Goal: Task Accomplishment & Management: Use online tool/utility

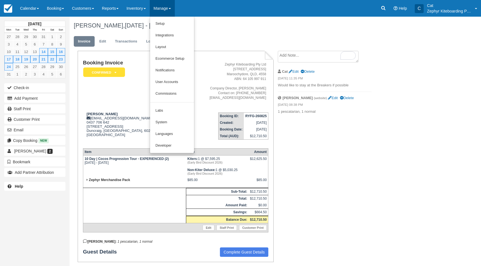
click at [182, 69] on link "Notifications" at bounding box center [172, 71] width 44 height 12
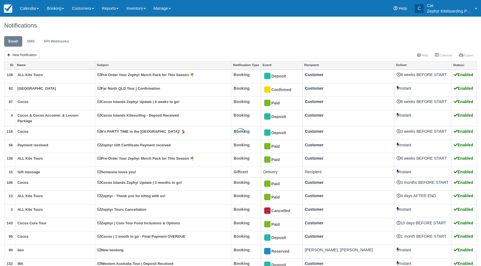
click at [42, 65] on div at bounding box center [240, 133] width 481 height 266
click at [42, 65] on link "Name" at bounding box center [55, 65] width 80 height 8
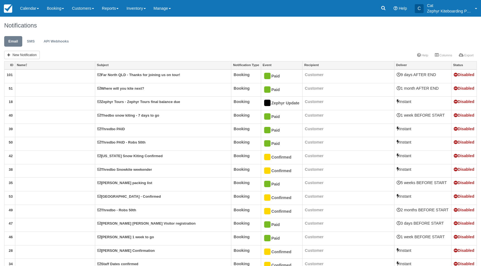
click at [42, 65] on link "Name" at bounding box center [55, 65] width 80 height 8
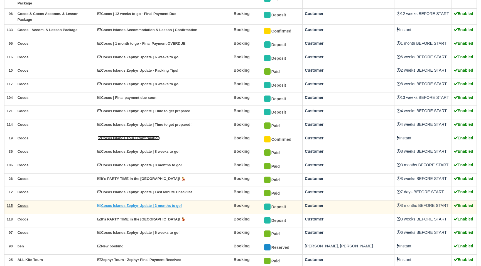
scroll to position [468, 0]
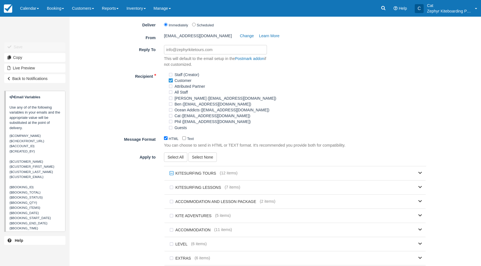
scroll to position [135, 0]
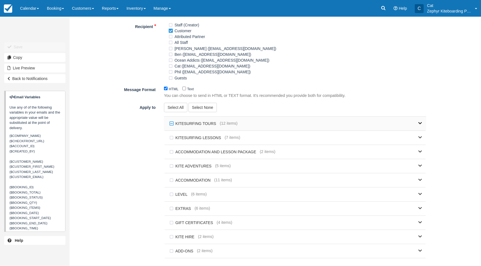
click at [400, 128] on link at bounding box center [329, 124] width 184 height 14
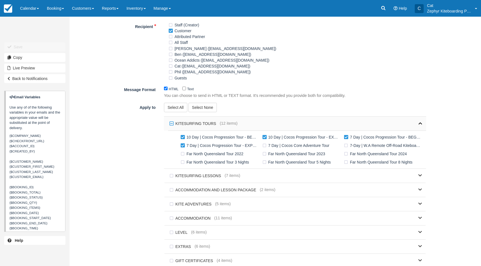
click at [420, 124] on icon at bounding box center [420, 124] width 4 height 4
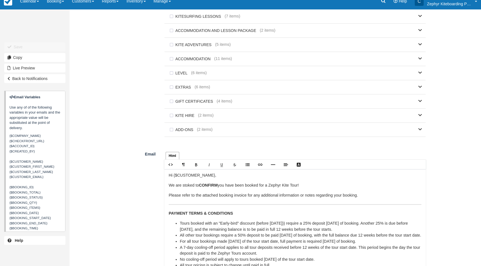
scroll to position [310, 0]
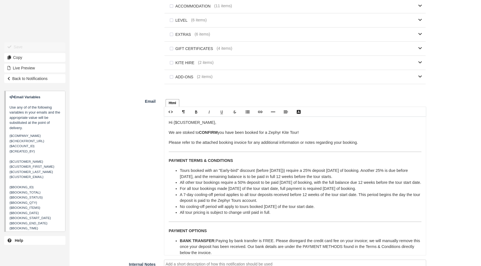
click at [289, 135] on p "We are stoked to CONFIRM you have been booked for a Zephyr Kite Tour!" at bounding box center [295, 133] width 253 height 6
drag, startPoint x: 296, startPoint y: 172, endPoint x: 301, endPoint y: 174, distance: 5.8
click at [296, 172] on li "Tours booked with an "Early-bird" discount (before October 31st)) require a 25%…" at bounding box center [300, 174] width 241 height 12
drag, startPoint x: 294, startPoint y: 172, endPoint x: 271, endPoint y: 172, distance: 23.4
click at [271, 172] on li "Tours booked with an "Early-bird" discount (before October 31st) require a 25% …" at bounding box center [300, 174] width 241 height 12
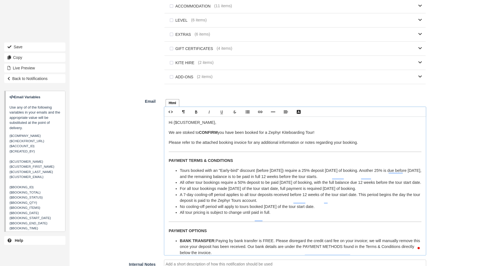
click at [271, 172] on li "Tours booked with an "Early-bird" discount (before 30th September ) require a 2…" at bounding box center [300, 174] width 241 height 12
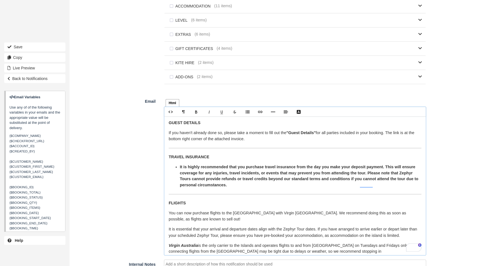
scroll to position [0, 0]
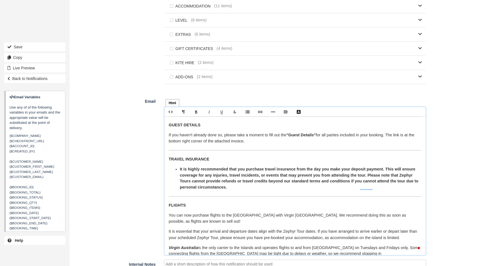
click at [184, 190] on strong "It is highly recommended that you purchase travel insurance from the day you ma…" at bounding box center [299, 178] width 238 height 23
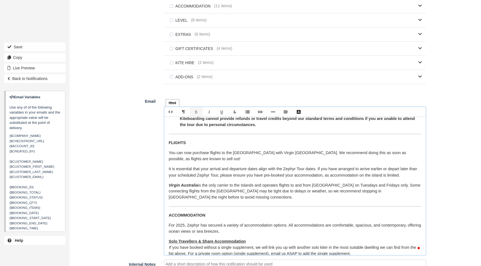
scroll to position [279, 0]
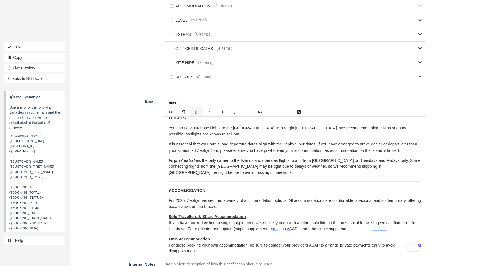
click at [169, 135] on p "You can now purchase flights to the Cocos Islands with Virgin Australia. We rec…" at bounding box center [295, 131] width 253 height 12
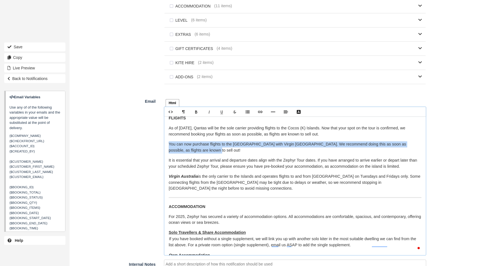
drag, startPoint x: 184, startPoint y: 157, endPoint x: 169, endPoint y: 152, distance: 16.2
click at [169, 152] on p "You can now purchase flights to the Cocos Islands with Virgin Australia. We rec…" at bounding box center [295, 148] width 253 height 12
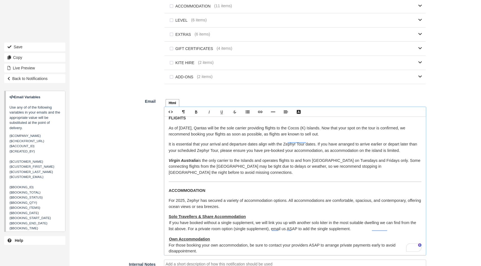
click at [214, 136] on p "As of November 2025, Qantas will be the sole carrier providing flights to the C…" at bounding box center [295, 131] width 253 height 12
drag, startPoint x: 331, startPoint y: 142, endPoint x: 164, endPoint y: 137, distance: 166.9
click at [163, 136] on div "Html Text Rich text editor Hi {$CUSTOMER_NAME}, We are stoked to CONFIRM you ha…" at bounding box center [295, 176] width 270 height 159
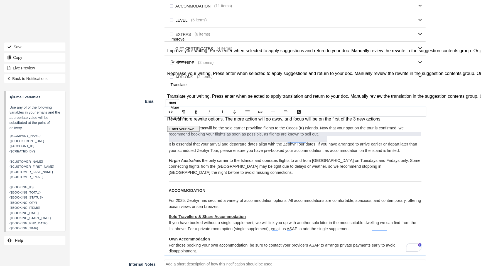
click at [185, 11] on button "Accept" at bounding box center [177, 7] width 15 height 7
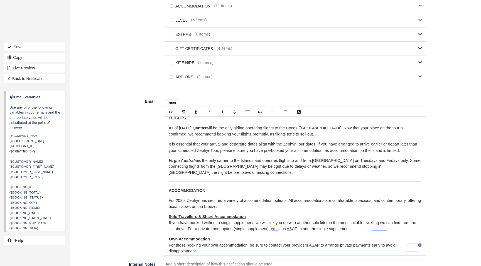
click at [262, 137] on span "will be the only airline operating flights to the Cocos (Keeling) Islands. Now …" at bounding box center [286, 131] width 234 height 11
drag, startPoint x: 320, startPoint y: 152, endPoint x: 288, endPoint y: 153, distance: 32.3
click at [288, 153] on p "It is essential that your arrival and departure dates align with the Zephyr Tou…" at bounding box center [295, 148] width 253 height 12
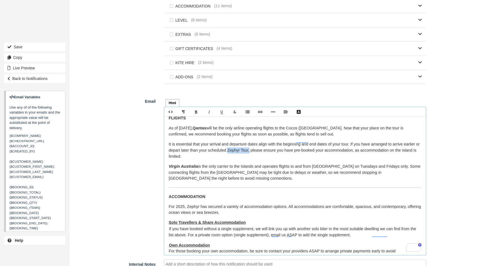
drag, startPoint x: 269, startPoint y: 158, endPoint x: 248, endPoint y: 159, distance: 21.1
click at [248, 159] on p "It is essential that your arrival and departure dates align with the beginning …" at bounding box center [295, 151] width 253 height 18
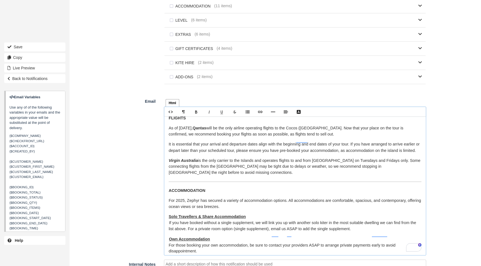
click at [198, 154] on p "It is essential that your arrival and departure dates align with the beginning …" at bounding box center [295, 148] width 253 height 12
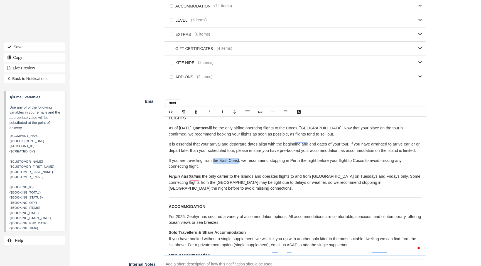
drag, startPoint x: 241, startPoint y: 174, endPoint x: 215, endPoint y: 175, distance: 25.6
click at [215, 170] on p "﻿If you are travelling from the East Coast, we recommend stopping in Perth the …" at bounding box center [295, 164] width 253 height 12
click at [206, 170] on p "﻿If you are travelling from interstate to WA , we recommend stopping in Perth t…" at bounding box center [295, 164] width 253 height 12
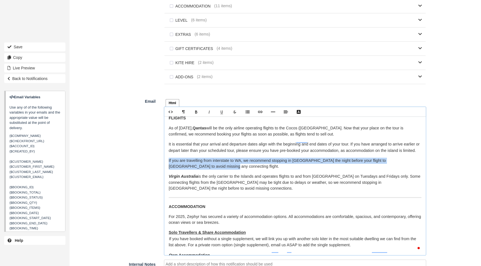
drag, startPoint x: 203, startPoint y: 180, endPoint x: 168, endPoint y: 173, distance: 35.5
click at [169, 170] on p "﻿If you are travelling from interstate to WA , we recommend stopping in Perth t…" at bounding box center [295, 164] width 253 height 12
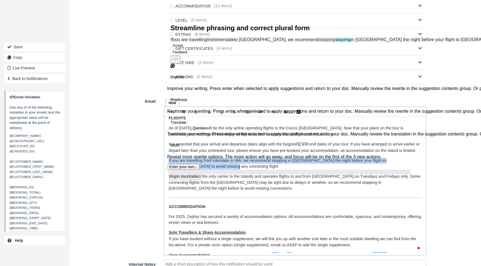
click at [185, 49] on button "Accept" at bounding box center [177, 45] width 15 height 7
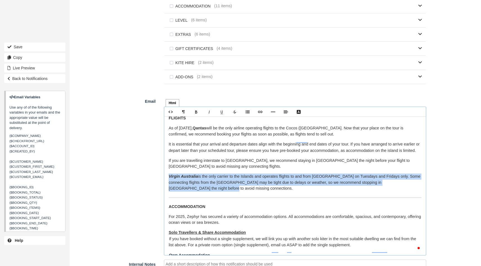
drag, startPoint x: 194, startPoint y: 201, endPoint x: 162, endPoint y: 190, distance: 34.5
click at [162, 190] on div "Html Text Rich text editor Hi {$CUSTOMER_NAME}, We are stoked to CONFIRM you ha…" at bounding box center [295, 176] width 270 height 159
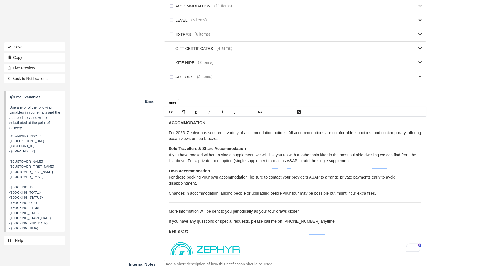
scroll to position [324, 0]
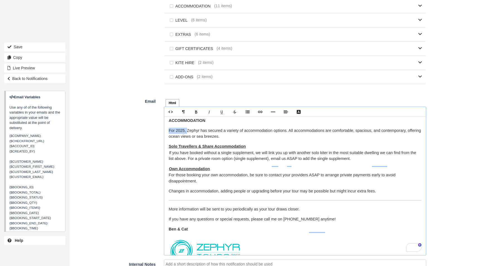
drag, startPoint x: 187, startPoint y: 145, endPoint x: 169, endPoint y: 144, distance: 18.1
click at [169, 140] on p "For 2025, Zephyr has secured a variety of accommodation options. All accommodat…" at bounding box center [295, 134] width 253 height 12
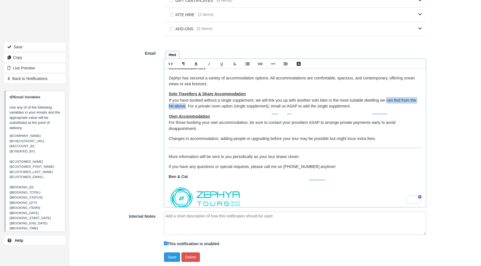
drag, startPoint x: 394, startPoint y: 113, endPoint x: 193, endPoint y: 120, distance: 201.5
click at [193, 110] on p "Solo Travellers & Share Accommodation If you have booked without a single suppl…" at bounding box center [295, 100] width 253 height 18
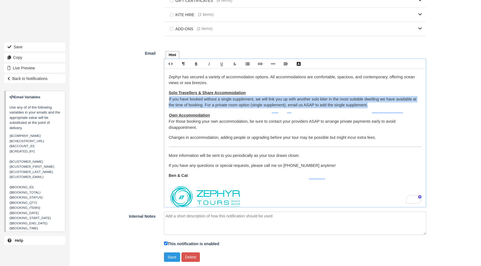
drag, startPoint x: 382, startPoint y: 117, endPoint x: 168, endPoint y: 110, distance: 214.2
click at [168, 110] on div "Hi {$CUSTOMER_NAME}, We are stoked to CONFIRM you have been booked for a Zephyr…" at bounding box center [294, 137] width 261 height 139
click at [259, 108] on p "Solo Travellers & Share Accommodation If you have booked without a single suppl…" at bounding box center [295, 99] width 253 height 18
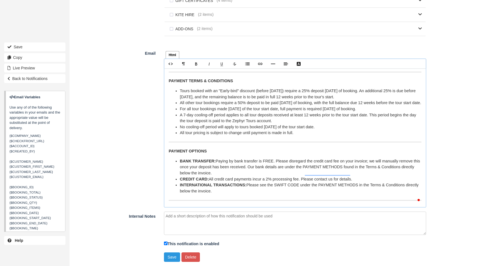
scroll to position [37, 0]
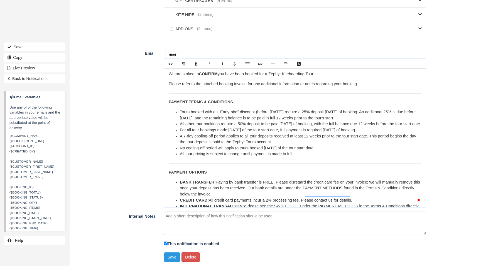
drag, startPoint x: 377, startPoint y: 119, endPoint x: 327, endPoint y: 122, distance: 50.7
click at [319, 119] on li "Tours booked with an "Early-bird" discount (before September 30th ) require a 2…" at bounding box center [300, 115] width 241 height 12
drag, startPoint x: 374, startPoint y: 126, endPoint x: 338, endPoint y: 132, distance: 37.2
click at [338, 127] on li "All other tour bookings require a 50% deposit to be paid within 7 days of booki…" at bounding box center [300, 124] width 241 height 6
drag, startPoint x: 297, startPoint y: 132, endPoint x: 230, endPoint y: 131, distance: 67.6
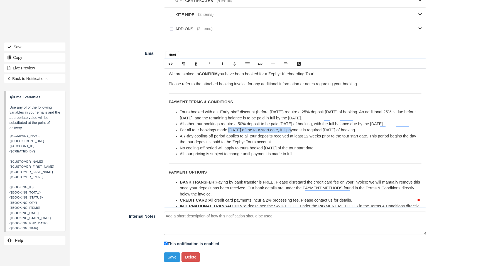
click at [230, 131] on li "For all tour bookings made within 12 weeks of the tour start date, full payment…" at bounding box center [300, 130] width 241 height 6
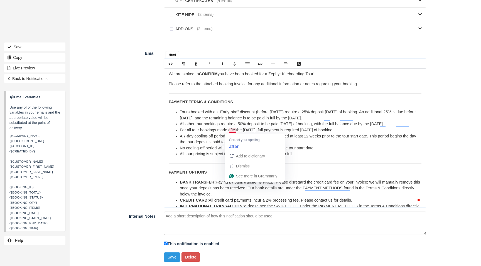
click at [236, 130] on li "For all tour bookings made afte the 30th of April , full payment is required wi…" at bounding box center [300, 130] width 241 height 6
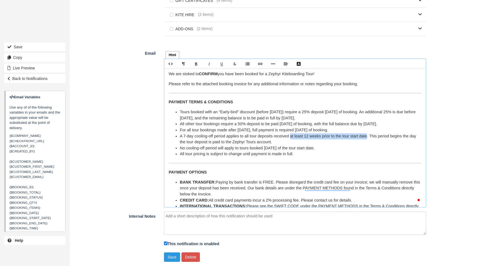
drag, startPoint x: 374, startPoint y: 137, endPoint x: 294, endPoint y: 136, distance: 80.7
click at [294, 136] on li "A 7-day cooling-off period applies to all tour deposits received at least 12 we…" at bounding box center [300, 139] width 241 height 12
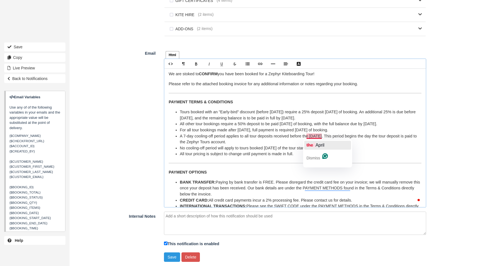
click at [321, 148] on div "the April" at bounding box center [315, 145] width 18 height 9
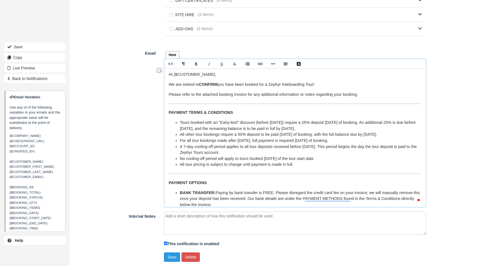
scroll to position [11, 0]
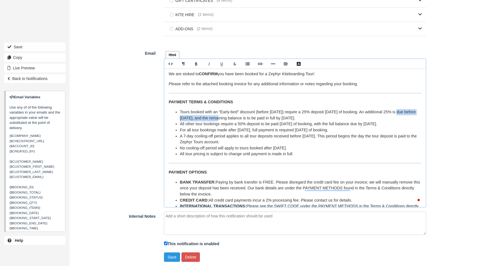
drag, startPoint x: 413, startPoint y: 113, endPoint x: 231, endPoint y: 118, distance: 182.8
click at [231, 118] on li "Tours booked with an "Early-bird" discount (before September 30th ) require a 2…" at bounding box center [300, 115] width 241 height 12
drag, startPoint x: 344, startPoint y: 120, endPoint x: 301, endPoint y: 120, distance: 43.1
click at [301, 120] on li "Tours booked with an "Early-bird" discount (before September 30th ) require a 2…" at bounding box center [300, 115] width 241 height 12
click at [209, 63] on icon "Italic" at bounding box center [209, 64] width 4 height 4
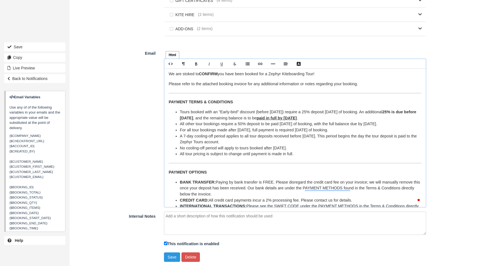
drag, startPoint x: 414, startPoint y: 113, endPoint x: 235, endPoint y: 117, distance: 178.3
click at [234, 117] on li "Tours booked with an "Early-bird" discount (before September 30th ) require a 2…" at bounding box center [300, 115] width 241 height 12
drag, startPoint x: 384, startPoint y: 114, endPoint x: 321, endPoint y: 111, distance: 63.2
click at [321, 111] on li "Tours booked with an "Early-bird" discount (before September 30th ) require a 2…" at bounding box center [300, 115] width 241 height 12
click at [370, 119] on li "Tours booked with an "Early-bird" discount (before September 30th ) require a 2…" at bounding box center [300, 115] width 241 height 12
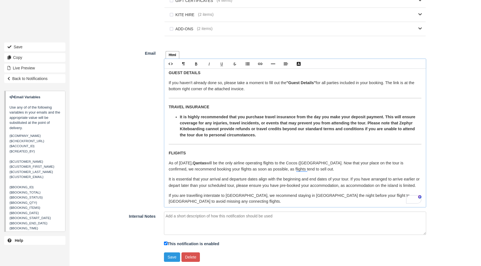
scroll to position [0, 0]
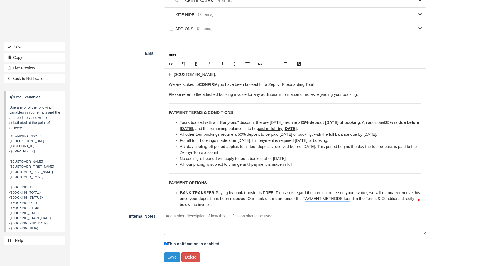
click at [172, 258] on button "Save" at bounding box center [172, 257] width 16 height 9
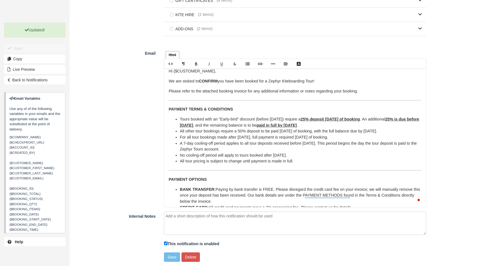
scroll to position [359, 0]
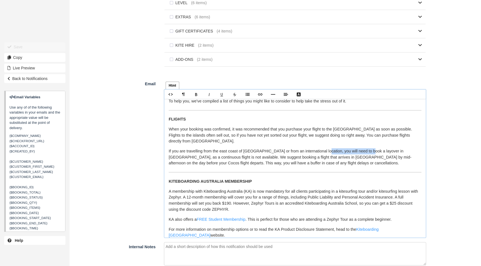
scroll to position [36, 0]
drag, startPoint x: 325, startPoint y: 153, endPoint x: 396, endPoint y: 153, distance: 71.5
click at [396, 153] on p "If you are travelling from the east coast of Australia or from an international…" at bounding box center [295, 158] width 253 height 18
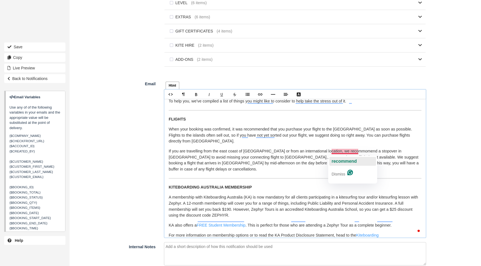
click at [344, 162] on span "recommend" at bounding box center [343, 161] width 25 height 5
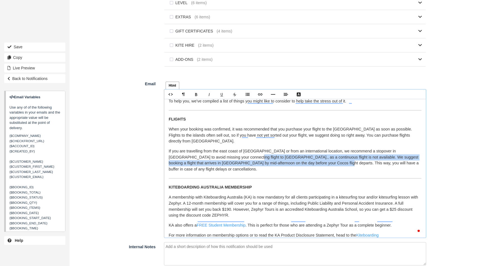
drag, startPoint x: 250, startPoint y: 166, endPoint x: 226, endPoint y: 161, distance: 23.8
click at [226, 161] on p "If you are travelling from the east coast of Australia or from an international…" at bounding box center [295, 161] width 253 height 24
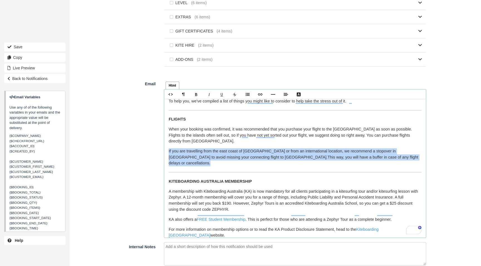
drag, startPoint x: 242, startPoint y: 156, endPoint x: 167, endPoint y: 154, distance: 74.8
click at [167, 154] on div "Hi {$CUSTOMER_FIRST_NAME}, It's only three months until your kitesurfing advent…" at bounding box center [294, 168] width 261 height 139
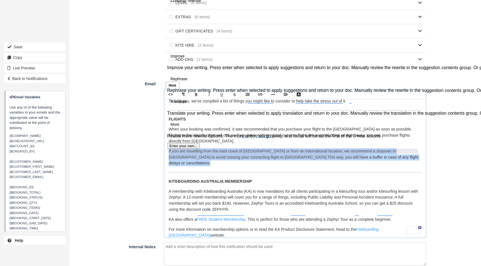
click at [161, 73] on button "See rewrite suggestions" at bounding box center [159, 68] width 4 height 11
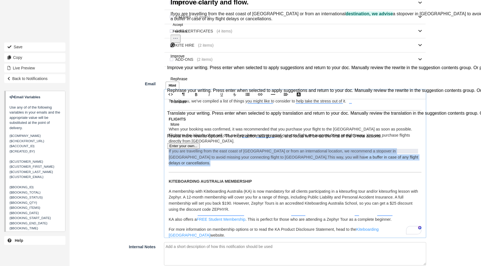
click at [187, 82] on span "Rephrase" at bounding box center [178, 79] width 17 height 6
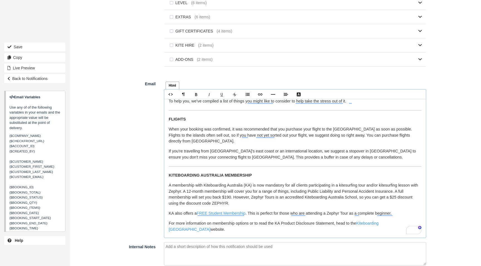
click at [335, 160] on p "If you're travelling from Australia's east coast or an international location, …" at bounding box center [295, 155] width 253 height 12
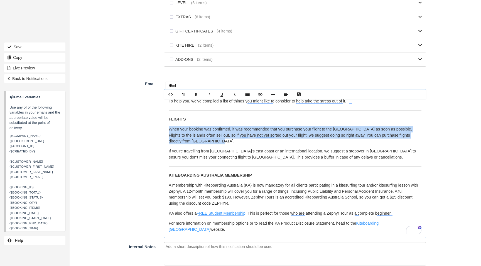
drag, startPoint x: 222, startPoint y: 143, endPoint x: 168, endPoint y: 133, distance: 55.0
click at [168, 133] on div "Hi {$CUSTOMER_FIRST_NAME}, It's only three months until your kitesurfing advent…" at bounding box center [294, 168] width 261 height 139
click at [161, 80] on button "See rewrite suggestions" at bounding box center [159, 71] width 4 height 17
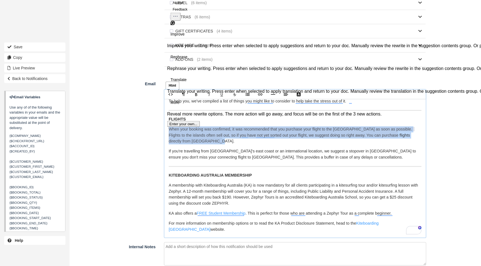
click at [187, 60] on span "Rephrase" at bounding box center [178, 57] width 17 height 6
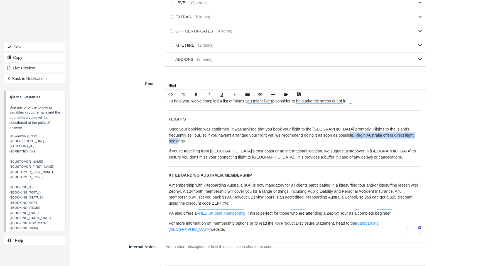
drag, startPoint x: 420, startPoint y: 138, endPoint x: 341, endPoint y: 138, distance: 79.3
click at [340, 138] on p "Once your booking was confirmed, it was advised that you book your flight to th…" at bounding box center [295, 136] width 253 height 18
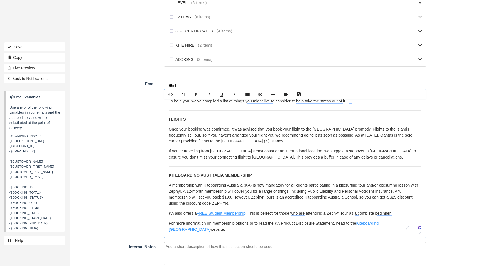
click at [386, 137] on p "Once your booking was confirmed, it was advised that you book your flight to th…" at bounding box center [295, 136] width 253 height 18
click at [378, 143] on p "Once your booking was confirmed, it was advised that you book your flight to th…" at bounding box center [295, 136] width 253 height 18
drag, startPoint x: 340, startPoint y: 137, endPoint x: 268, endPoint y: 136, distance: 72.6
click at [343, 143] on p "Once your booking was confirmed, it was advised that you book your flight to th…" at bounding box center [295, 136] width 253 height 18
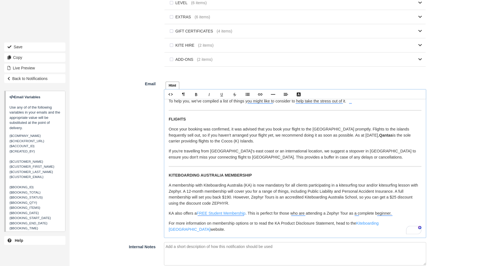
click at [161, 73] on button "See rewrite suggestions" at bounding box center [159, 68] width 4 height 11
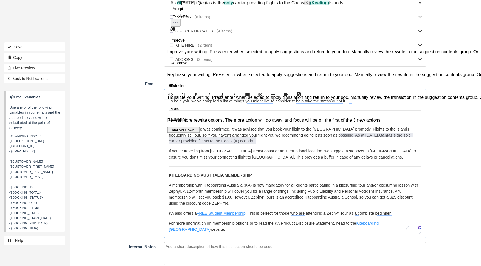
click at [180, 12] on button "Accept" at bounding box center [177, 9] width 15 height 7
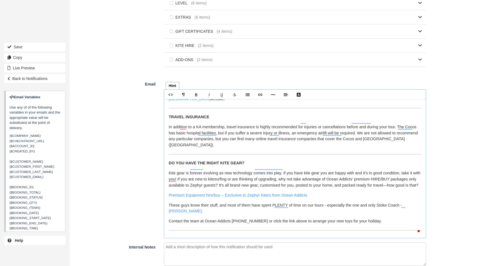
scroll to position [60, 0]
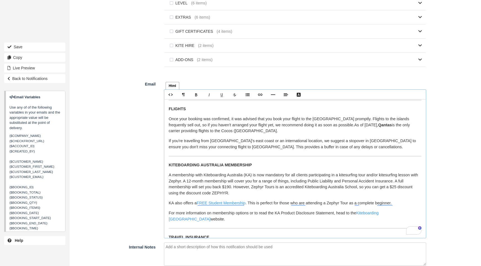
click at [270, 188] on p "A membership with Kiteboarding Australia (KA) is now mandatory for all clients …" at bounding box center [295, 184] width 253 height 24
click at [345, 211] on span "complete" at bounding box center [354, 213] width 18 height 5
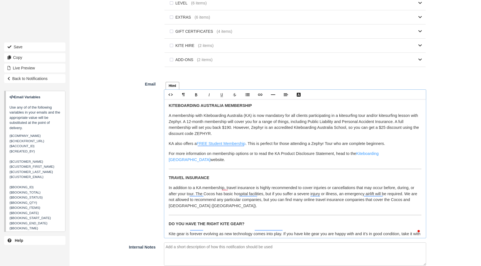
click at [206, 190] on p "In addition to a KA membership, travel insurance is highly recommended to cover…" at bounding box center [295, 197] width 253 height 24
click at [287, 202] on p "In addition to a KA membership, travel insurance is highly recommended to cover…" at bounding box center [295, 197] width 253 height 24
drag, startPoint x: 411, startPoint y: 189, endPoint x: 375, endPoint y: 201, distance: 38.1
click at [414, 201] on p "In addition to a KA membership, travel insurance is highly recommended to cover…" at bounding box center [295, 197] width 253 height 24
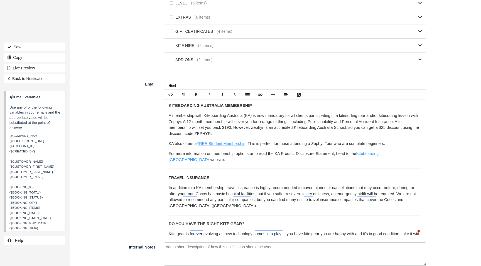
click at [161, 196] on div "Html Text Rich text editor Hi {$CUSTOMER_FIRST_NAME}, It's only three months un…" at bounding box center [295, 159] width 270 height 159
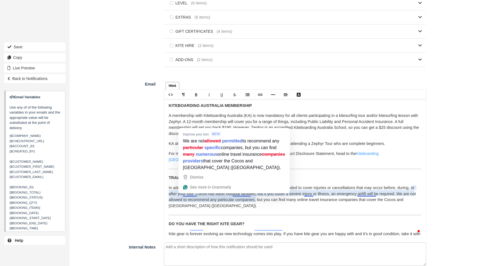
click at [187, 197] on p "In addition to a KA membership, travel insurance is highly recommended to cover…" at bounding box center [295, 197] width 253 height 24
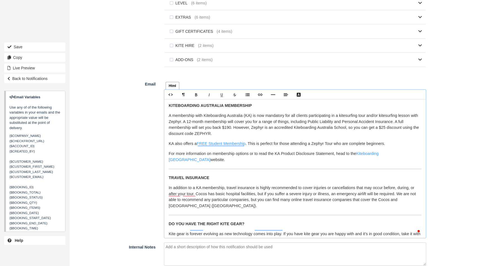
drag, startPoint x: 280, startPoint y: 201, endPoint x: 225, endPoint y: 201, distance: 55.1
click at [274, 200] on p "In addition to a KA membership, travel insurance is highly recommended to cover…" at bounding box center [295, 197] width 253 height 24
click at [186, 195] on p "In addition to a KA membership, travel insurance is highly recommended to cover…" at bounding box center [295, 197] width 253 height 24
drag, startPoint x: 410, startPoint y: 189, endPoint x: 310, endPoint y: 203, distance: 101.6
click at [417, 201] on p "In addition to a KA membership, travel insurance is highly recommended to cover…" at bounding box center [295, 197] width 253 height 24
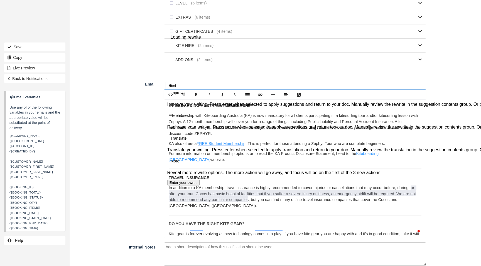
click at [161, 10] on button "See rewrite suggestions" at bounding box center [159, 1] width 4 height 17
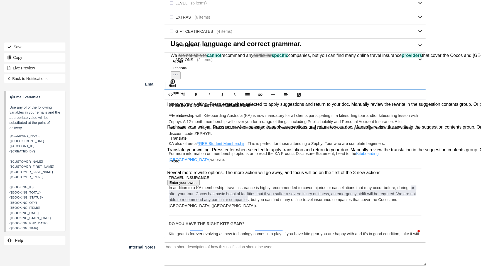
click at [184, 65] on button "Accept" at bounding box center [177, 61] width 15 height 7
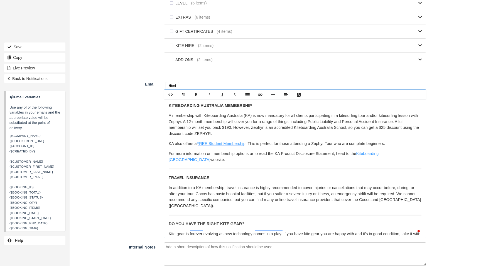
click at [234, 202] on p "In addition to a KA membership, travel insurance is highly recommended to cover…" at bounding box center [295, 197] width 253 height 24
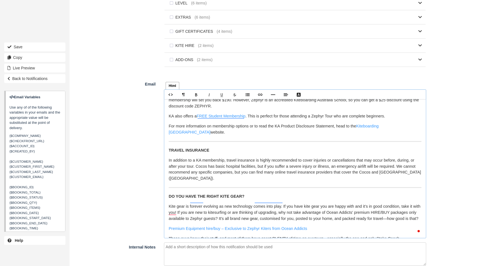
scroll to position [151, 0]
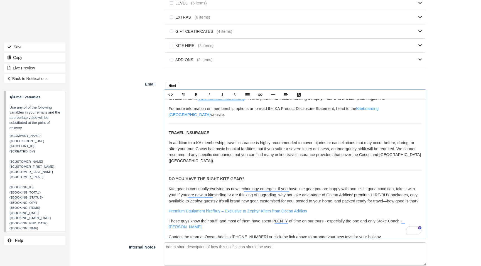
click at [385, 191] on p "Kite gear is continually evolving as new technology emerges. If you have kite g…" at bounding box center [295, 195] width 253 height 18
drag, startPoint x: 387, startPoint y: 191, endPoint x: 382, endPoint y: 191, distance: 4.7
click at [382, 191] on p "Kite gear is continually evolving as new technology emerges. If you have kite g…" at bounding box center [295, 195] width 253 height 18
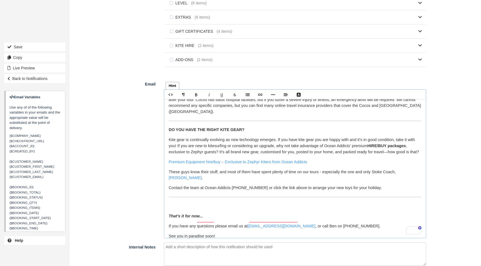
scroll to position [208, 0]
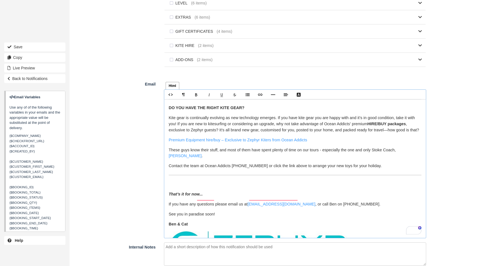
click at [172, 182] on p "To enrich screen reader interactions, please activate Accessibility in Grammarl…" at bounding box center [295, 185] width 253 height 6
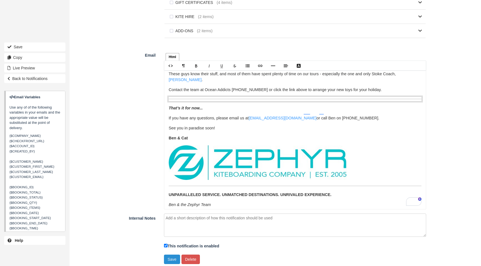
click at [168, 259] on button "Save" at bounding box center [172, 259] width 16 height 9
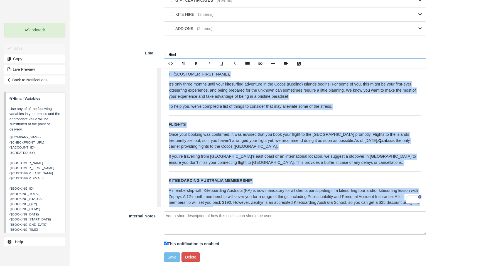
drag, startPoint x: 219, startPoint y: 199, endPoint x: 159, endPoint y: 53, distance: 158.5
click at [159, 53] on div "Email Html Text Rich text editor Hi {$CUSTOMER_FIRST_NAME}, It's only three mon…" at bounding box center [250, 127] width 360 height 159
copy div "Hi {$CUSTOMER_FIRST_NAME}, It's only three months until your kitesurfing advent…"
click at [338, 160] on p "If you're travelling from Australia's east coast or an international location, …" at bounding box center [295, 160] width 253 height 12
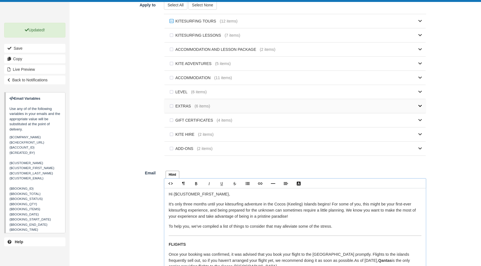
scroll to position [281, 0]
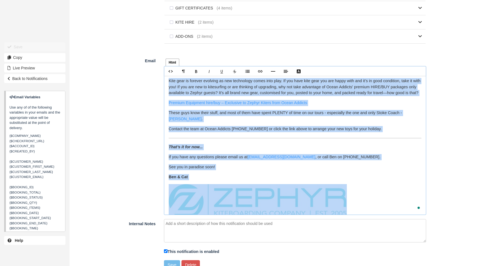
scroll to position [282, 0]
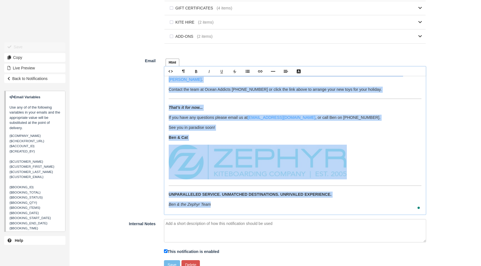
drag, startPoint x: 169, startPoint y: 84, endPoint x: 366, endPoint y: 226, distance: 243.6
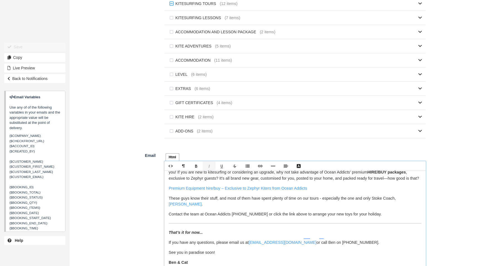
scroll to position [0, 0]
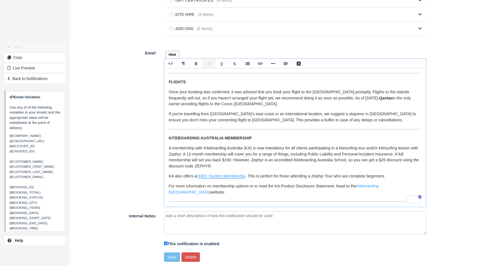
click at [273, 162] on p "A membership with Kiteboarding Australia (KA) is now mandatory for all clients …" at bounding box center [295, 157] width 253 height 24
click at [170, 257] on button "Save" at bounding box center [172, 257] width 16 height 9
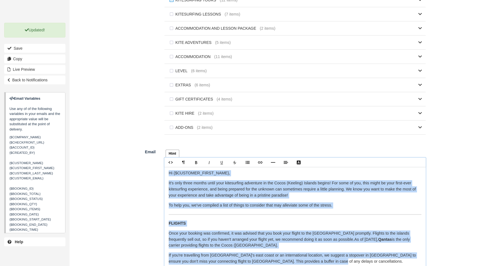
scroll to position [288, 0]
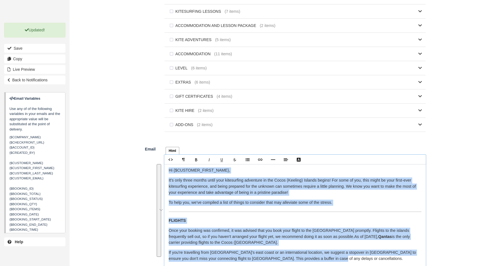
click at [282, 265] on div "Hi {$CUSTOMER_FIRST_NAME}, It's only three months until your kitesurfing advent…" at bounding box center [294, 233] width 261 height 139
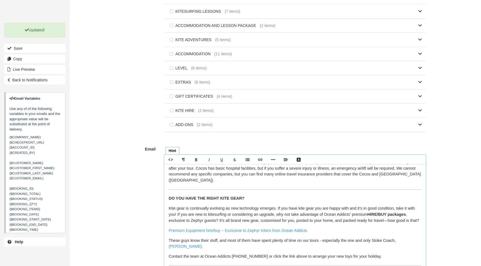
scroll to position [0, 0]
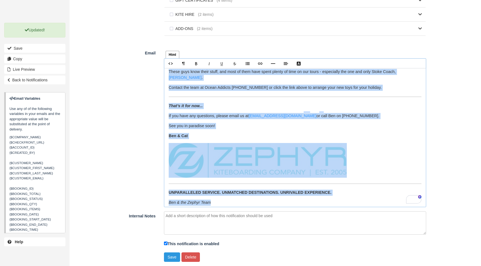
click at [216, 200] on p "Ben & the Zephyr Team" at bounding box center [295, 203] width 253 height 6
click at [170, 257] on button "Save" at bounding box center [172, 257] width 16 height 9
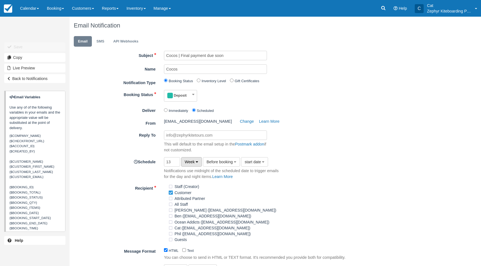
click at [189, 162] on span "Week" at bounding box center [190, 162] width 10 height 4
click at [228, 161] on span "Before booking" at bounding box center [219, 162] width 26 height 4
click at [307, 158] on div "Schedule 13 Week Hour Day Week Month Before booking After booking Before bookin…" at bounding box center [250, 168] width 360 height 23
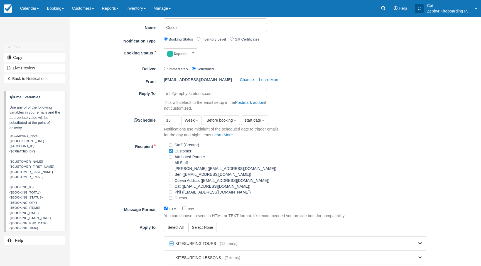
scroll to position [50, 0]
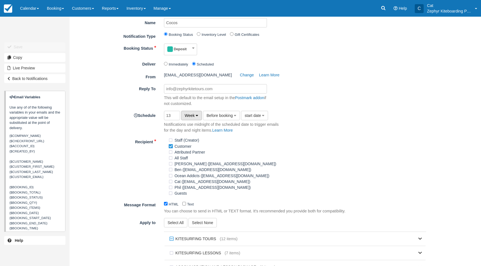
click at [192, 112] on button "Week" at bounding box center [191, 115] width 21 height 9
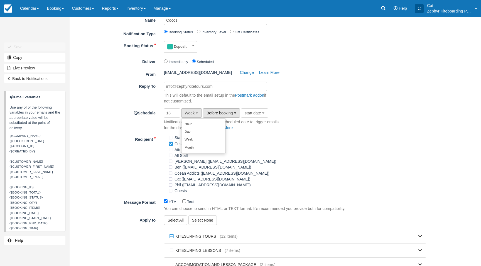
click at [218, 111] on button "Before booking" at bounding box center [221, 112] width 37 height 9
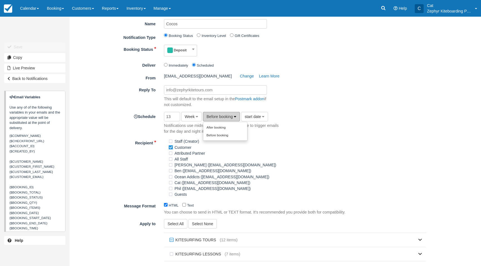
scroll to position [45, 0]
click at [258, 115] on button "start date" at bounding box center [254, 117] width 27 height 9
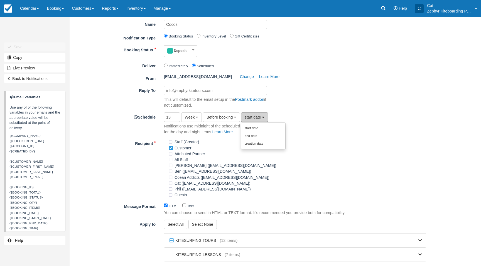
scroll to position [43, 0]
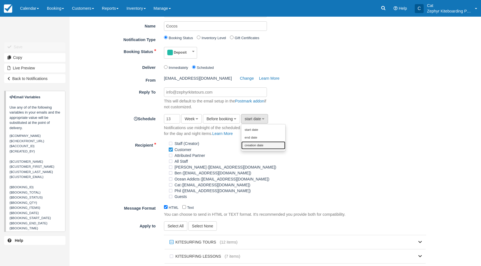
click at [259, 147] on link "creation date" at bounding box center [263, 146] width 44 height 8
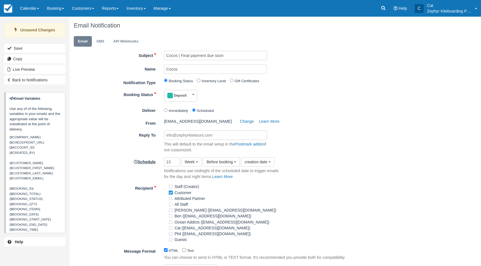
click at [148, 162] on label "Schedule" at bounding box center [115, 161] width 90 height 8
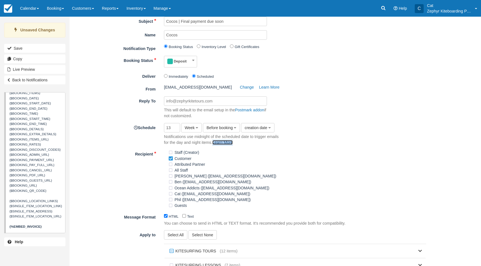
scroll to position [41, 0]
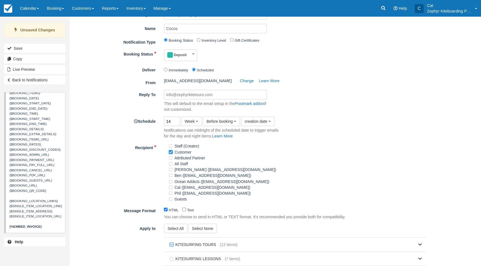
click at [179, 120] on input "14" at bounding box center [172, 122] width 16 height 10
type input "13"
click at [176, 123] on input "13" at bounding box center [172, 122] width 16 height 10
click at [185, 122] on span "Week" at bounding box center [190, 121] width 10 height 4
click at [190, 140] on link "Day" at bounding box center [203, 140] width 44 height 8
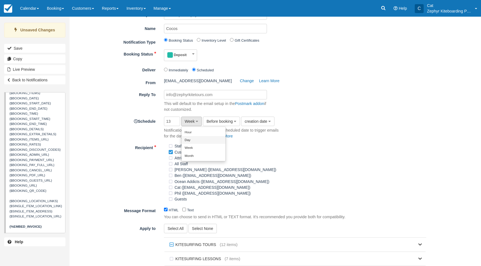
scroll to position [0, 0]
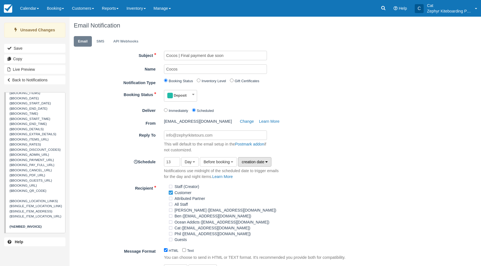
click at [252, 164] on span "creation date" at bounding box center [252, 162] width 23 height 4
click at [221, 161] on span "Before booking" at bounding box center [216, 162] width 26 height 4
click at [165, 110] on input "Deliver" at bounding box center [166, 110] width 4 height 4
radio input "true"
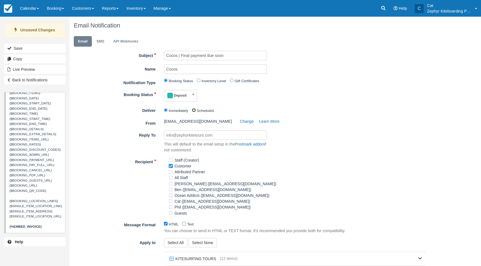
click at [194, 111] on input "Scheduled" at bounding box center [194, 110] width 4 height 4
radio input "true"
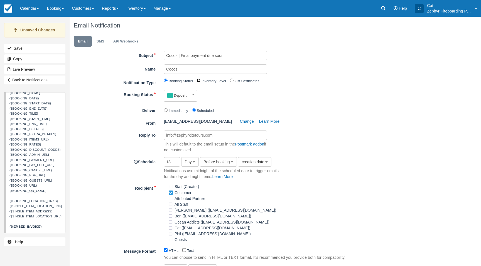
click at [199, 81] on input "Inventory Level" at bounding box center [199, 81] width 4 height 4
radio input "true"
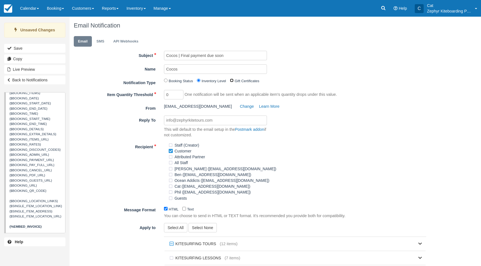
click at [233, 81] on input "Gift Certificates" at bounding box center [232, 81] width 4 height 4
radio input "true"
checkbox input "true"
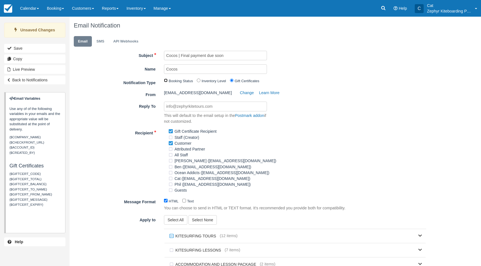
click at [166, 81] on input "Booking Status" at bounding box center [166, 81] width 4 height 4
radio input "true"
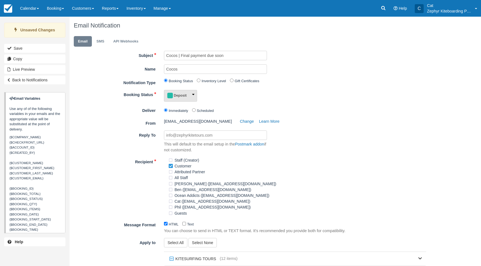
click at [196, 95] on button "Deposit" at bounding box center [180, 96] width 33 height 12
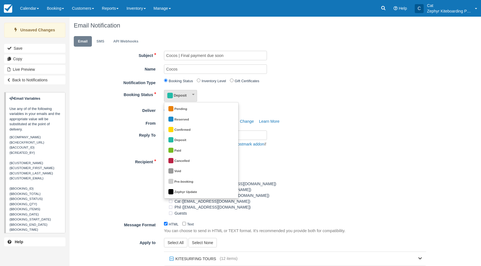
click at [276, 100] on div "Booking Status Deposit Pending Reserved Confirmed Deposit Paid Cancelled Void P…" at bounding box center [250, 96] width 360 height 12
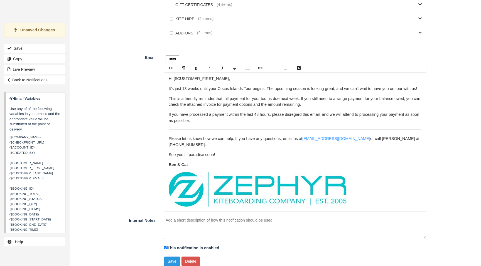
scroll to position [25, 0]
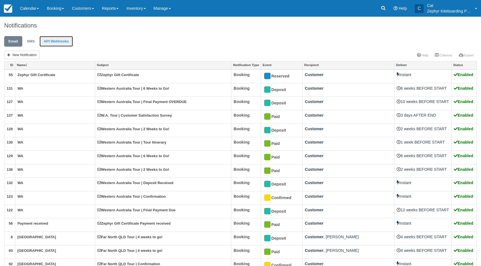
click at [60, 42] on link "API Webhooks" at bounding box center [55, 41] width 33 height 11
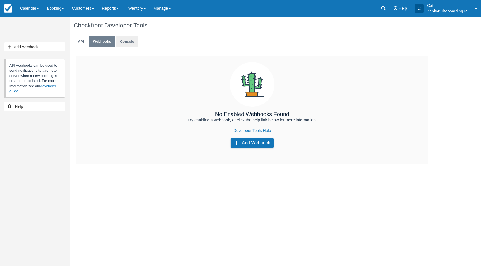
click at [131, 41] on application "Console" at bounding box center [127, 41] width 23 height 11
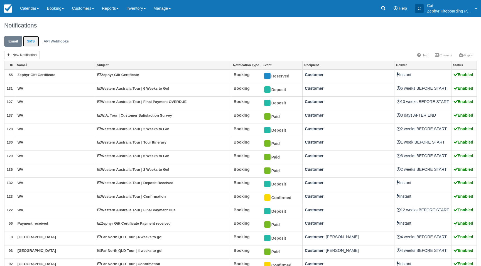
click at [27, 44] on link "SMS" at bounding box center [31, 41] width 16 height 11
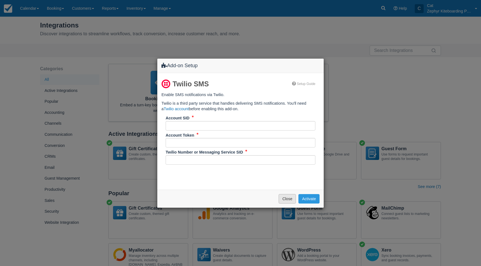
click at [289, 197] on button "Close" at bounding box center [286, 198] width 17 height 9
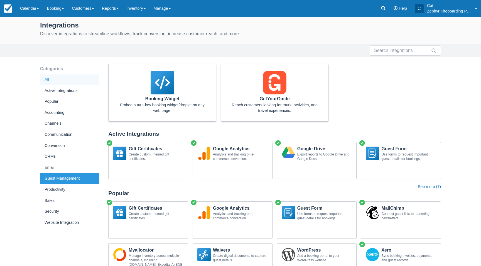
click at [72, 180] on div "Guest Management" at bounding box center [69, 179] width 59 height 11
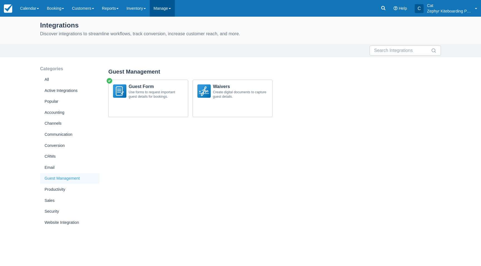
click at [167, 10] on link "Manage" at bounding box center [162, 8] width 25 height 17
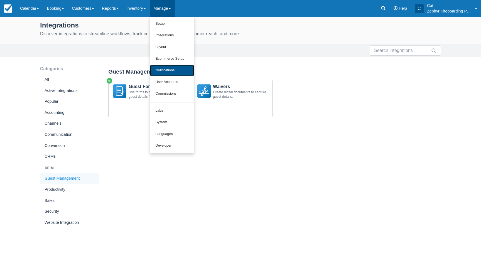
click at [179, 71] on link "Notifications" at bounding box center [172, 71] width 44 height 12
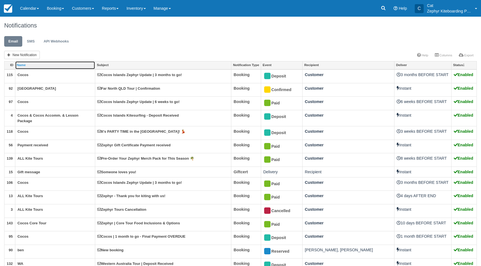
click at [50, 66] on link "Name" at bounding box center [55, 65] width 80 height 8
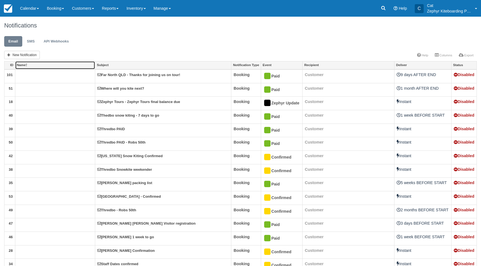
click at [50, 66] on link "Name" at bounding box center [55, 65] width 80 height 8
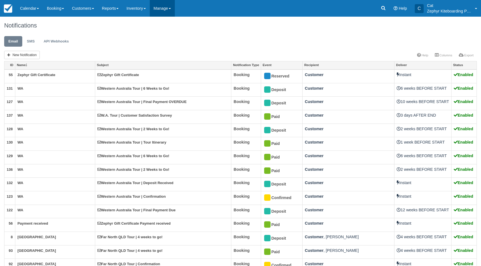
click at [175, 14] on link "Manage" at bounding box center [162, 8] width 25 height 17
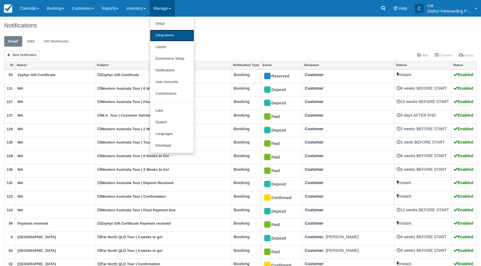
click at [178, 39] on link "Integrations" at bounding box center [172, 36] width 44 height 12
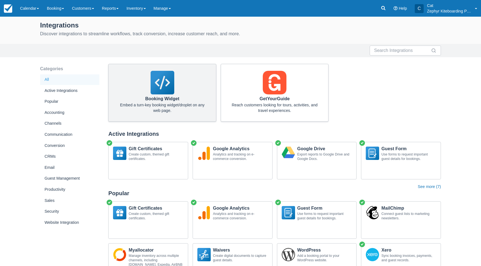
click at [158, 93] on img at bounding box center [162, 83] width 24 height 24
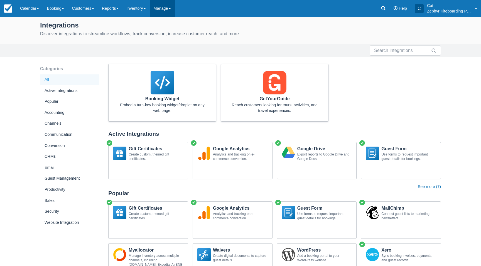
click at [175, 7] on link "Manage" at bounding box center [162, 8] width 25 height 17
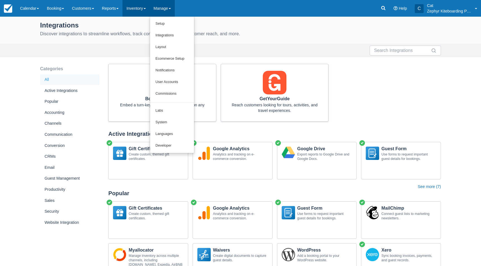
click at [147, 7] on link "Inventory" at bounding box center [135, 8] width 27 height 17
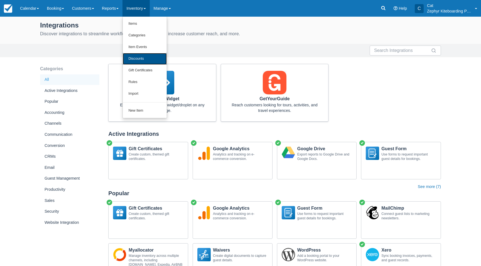
click at [149, 58] on link "Discounts" at bounding box center [145, 59] width 44 height 12
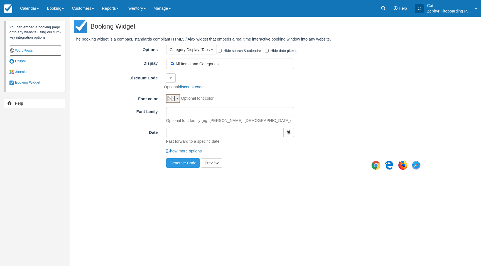
click at [26, 52] on link "WordPress" at bounding box center [35, 50] width 52 height 11
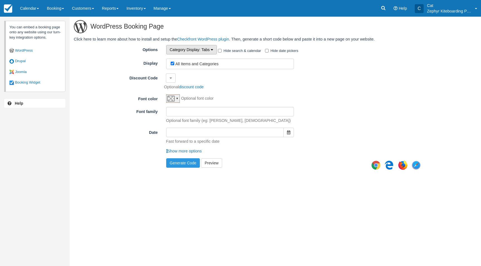
click at [211, 50] on icon "button" at bounding box center [212, 50] width 3 height 4
click at [210, 65] on label "All Items and Categories" at bounding box center [196, 64] width 43 height 4
click at [174, 65] on input "All Items and Categories" at bounding box center [172, 64] width 4 height 4
checkbox input "false"
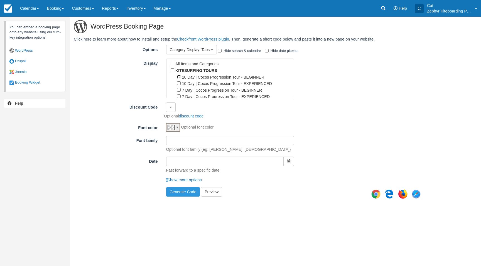
click at [178, 77] on input "10 Day | Cocos Progression Tour - BEGINNER" at bounding box center [179, 77] width 4 height 4
checkbox input "true"
click at [179, 81] on input "10 Day | Cocos Progression Tour - EXPERIENCED" at bounding box center [179, 83] width 4 height 4
checkbox input "true"
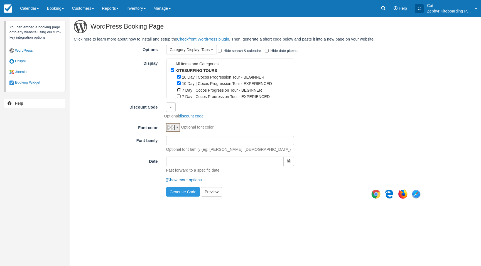
click at [179, 89] on input "7 Day | Cocos Progression Tour - BEGINNER" at bounding box center [179, 90] width 4 height 4
checkbox input "true"
click at [179, 95] on input "7 Day | Cocos Progression Tour - EXPERIENCED" at bounding box center [179, 97] width 4 height 4
checkbox input "true"
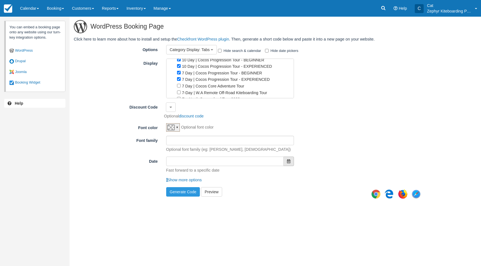
click at [289, 162] on icon "button" at bounding box center [288, 162] width 3 height 4
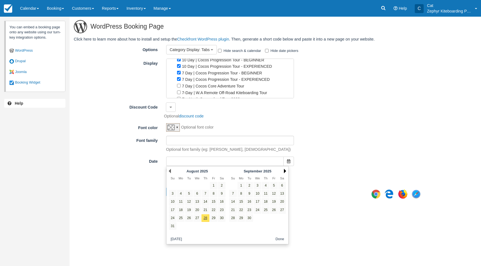
click at [284, 172] on link "Next" at bounding box center [285, 171] width 2 height 4
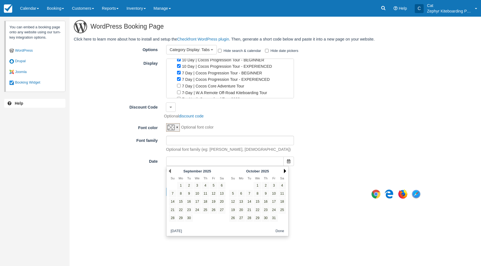
click at [284, 172] on link "Next" at bounding box center [285, 171] width 2 height 4
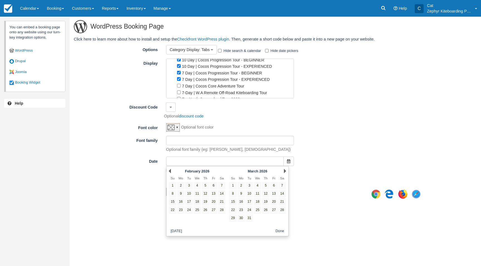
click at [284, 172] on link "Next" at bounding box center [285, 171] width 2 height 4
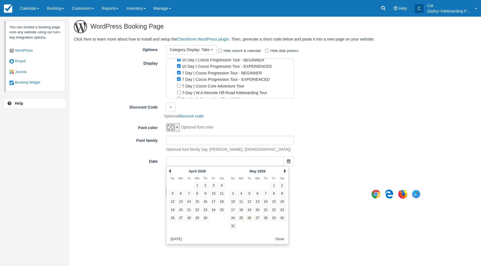
click at [284, 172] on link "Next" at bounding box center [285, 171] width 2 height 4
click at [273, 220] on link "31" at bounding box center [274, 219] width 8 height 8
type input "20260731"
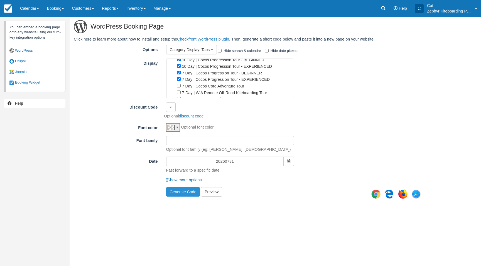
click at [187, 192] on button "Generate Code" at bounding box center [183, 191] width 34 height 9
type textarea "[checkfront item_id="223,96,224,99" category_id="16" options=tabs date="2026073…"
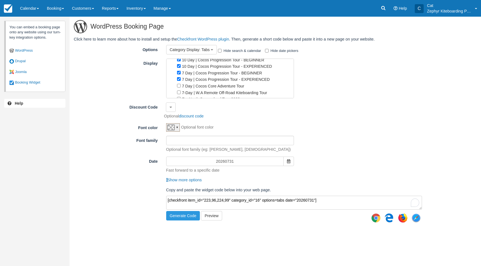
drag, startPoint x: 333, startPoint y: 201, endPoint x: 163, endPoint y: 198, distance: 169.7
click at [164, 199] on div "Copy and paste the widget code below into your web page. [checkfront item_id="2…" at bounding box center [294, 199] width 264 height 24
